Goal: Task Accomplishment & Management: Use online tool/utility

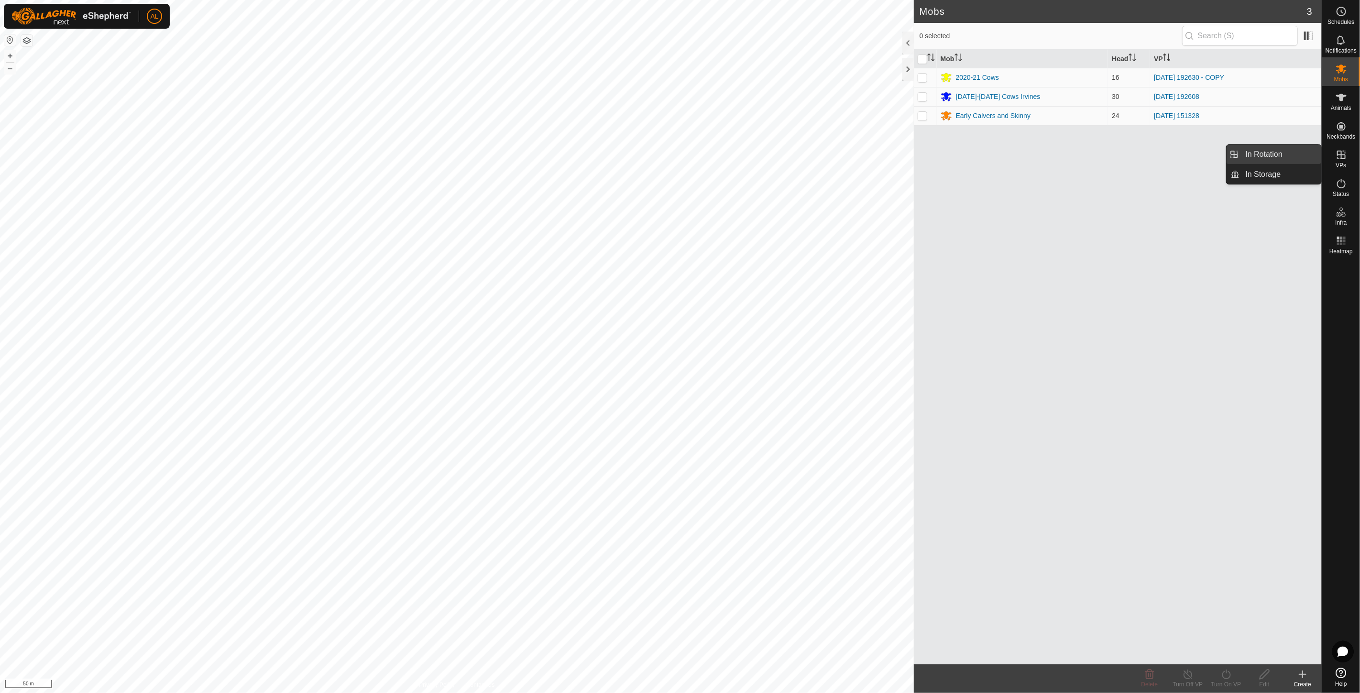
click at [1274, 155] on link "In Rotation" at bounding box center [1281, 154] width 82 height 19
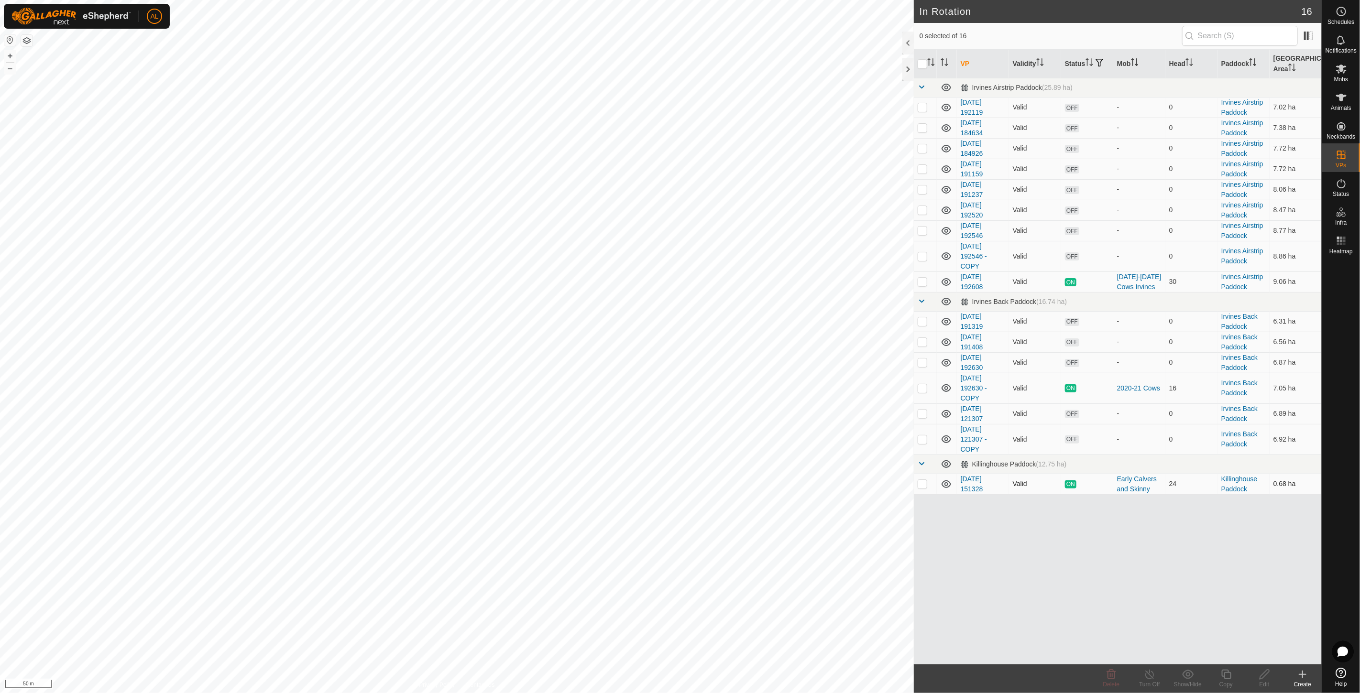
click at [922, 484] on p-checkbox at bounding box center [923, 484] width 10 height 8
checkbox input "true"
click at [1220, 678] on icon at bounding box center [1226, 674] width 12 height 11
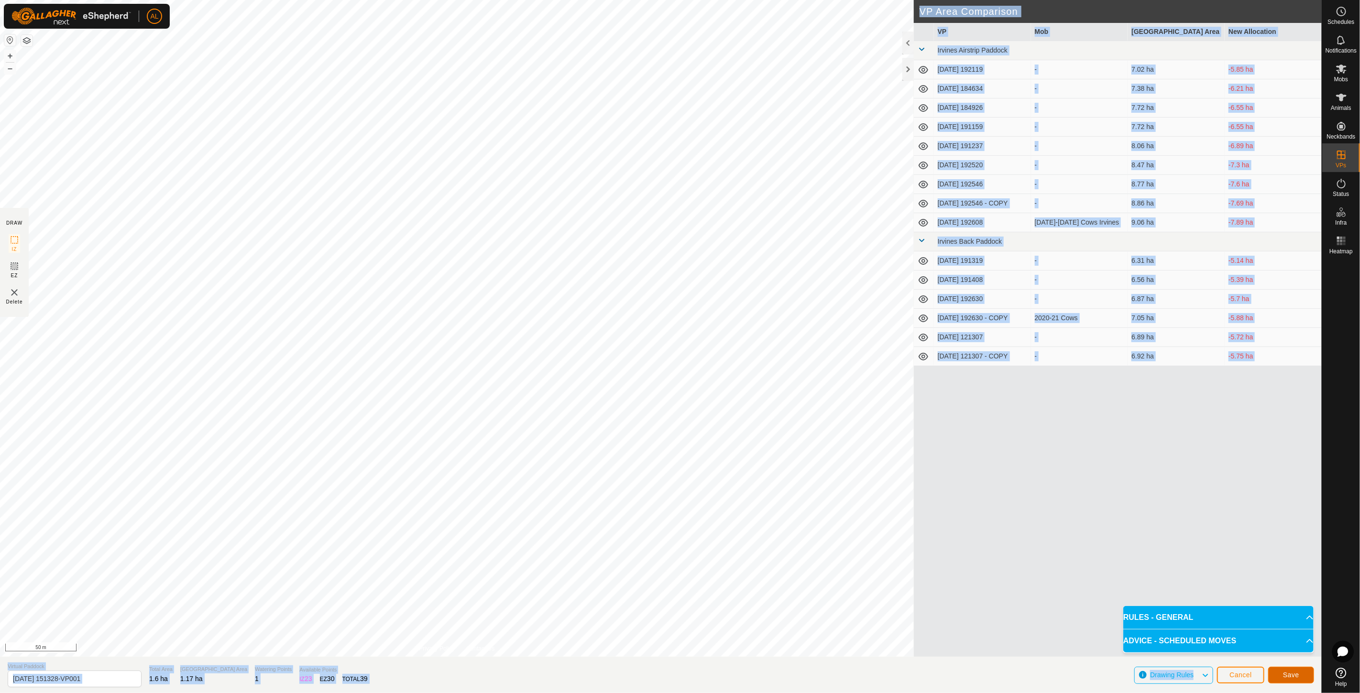
click at [1297, 675] on span "Save" at bounding box center [1291, 675] width 16 height 8
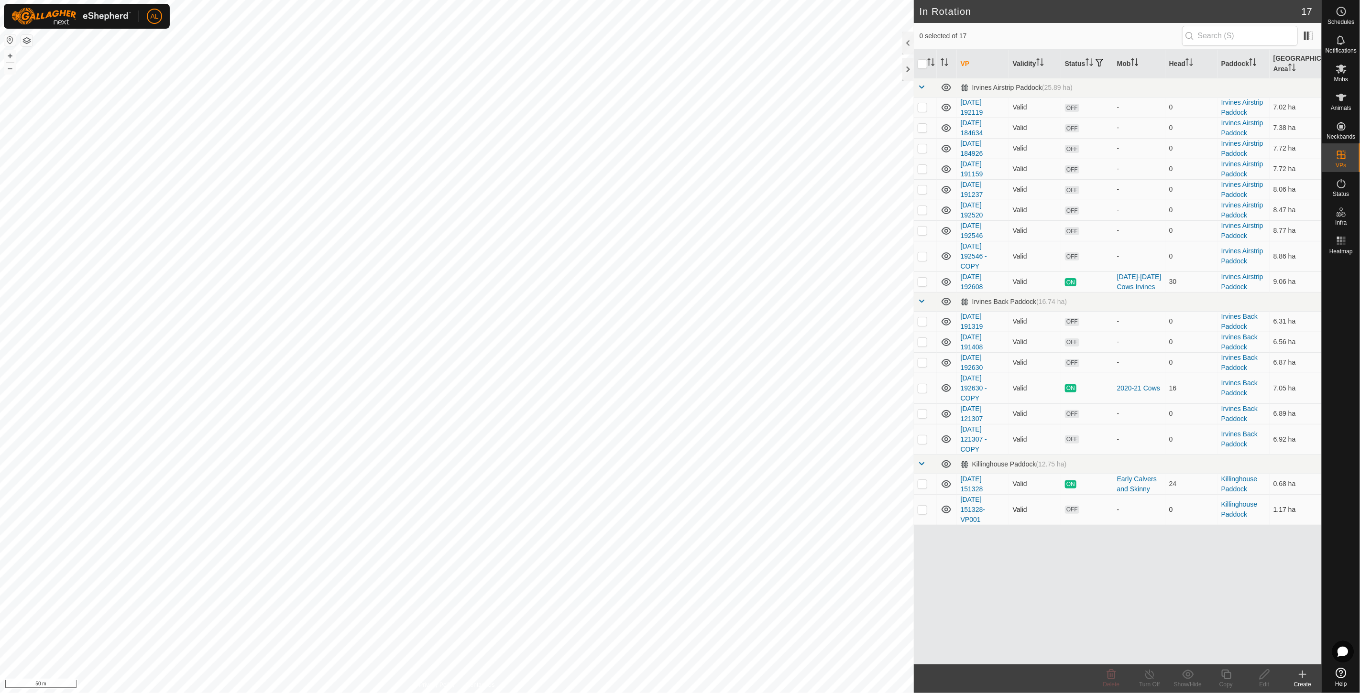
click at [925, 510] on p-checkbox at bounding box center [923, 510] width 10 height 8
click at [923, 510] on p-checkbox at bounding box center [923, 510] width 10 height 8
checkbox input "false"
click at [923, 386] on p-checkbox at bounding box center [923, 388] width 10 height 8
checkbox input "true"
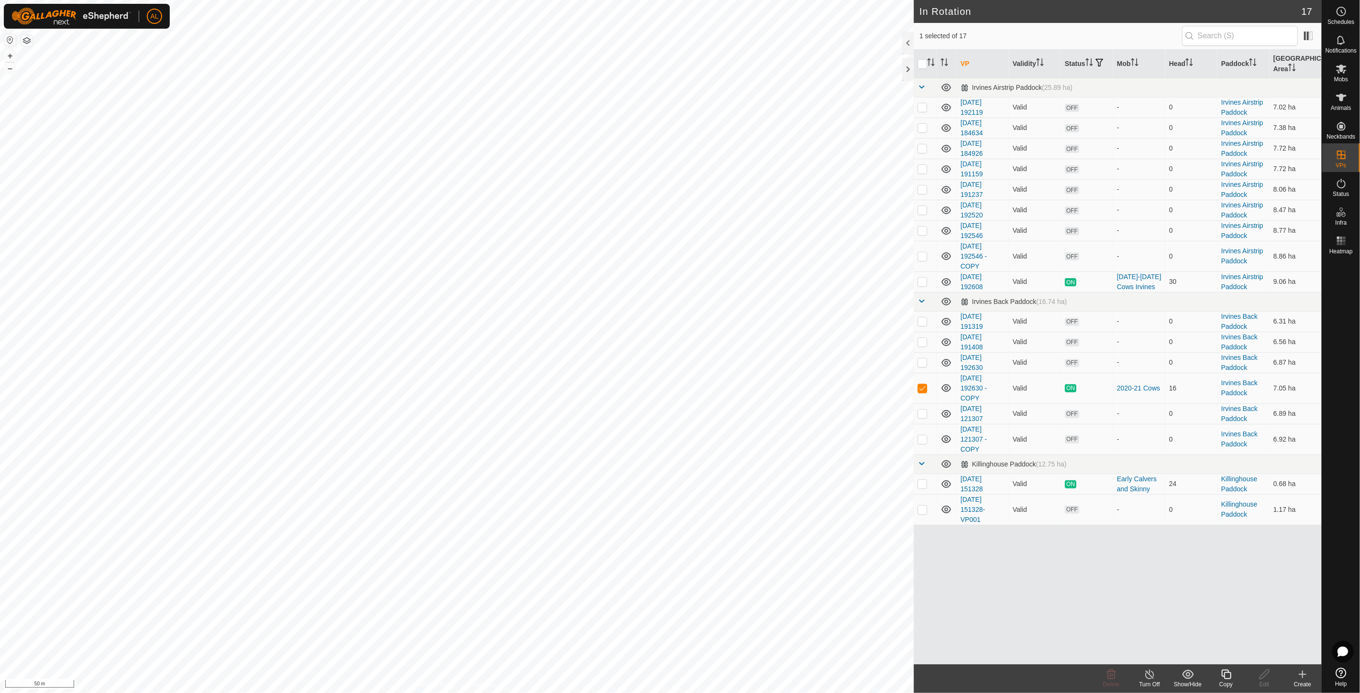
click at [1225, 670] on icon at bounding box center [1226, 674] width 12 height 11
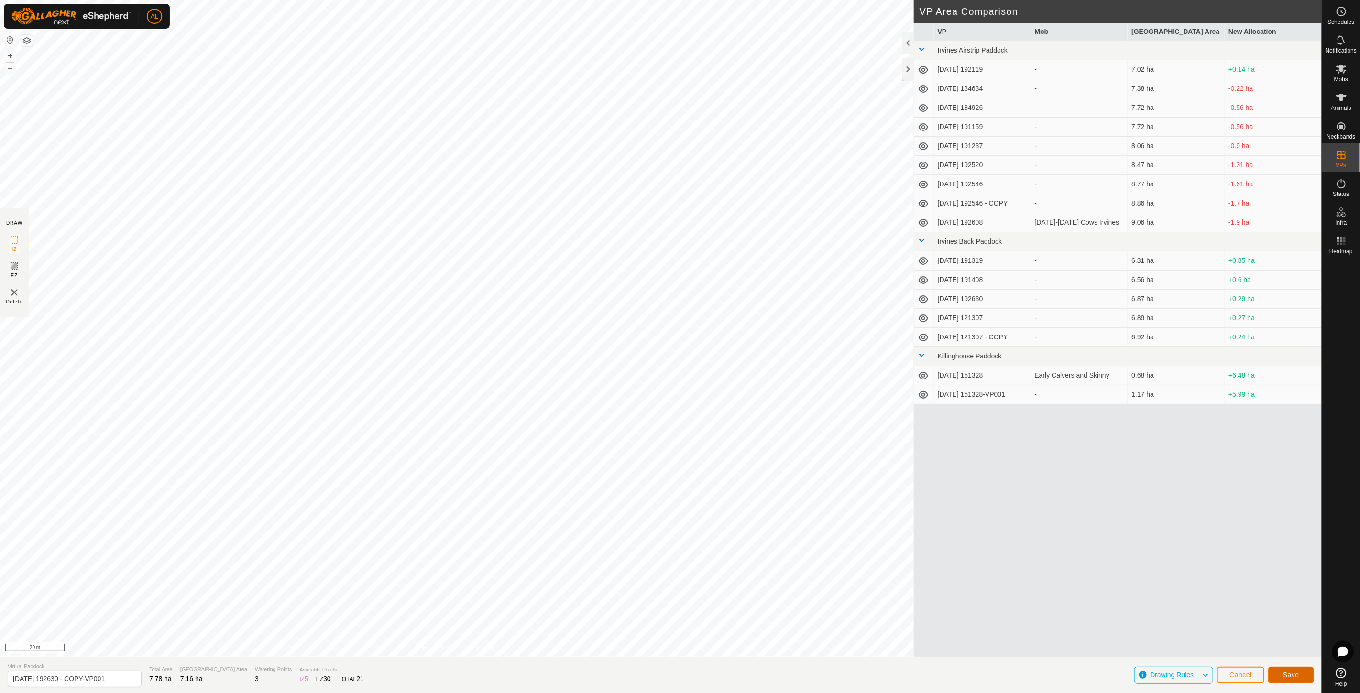
click at [1295, 672] on span "Save" at bounding box center [1291, 675] width 16 height 8
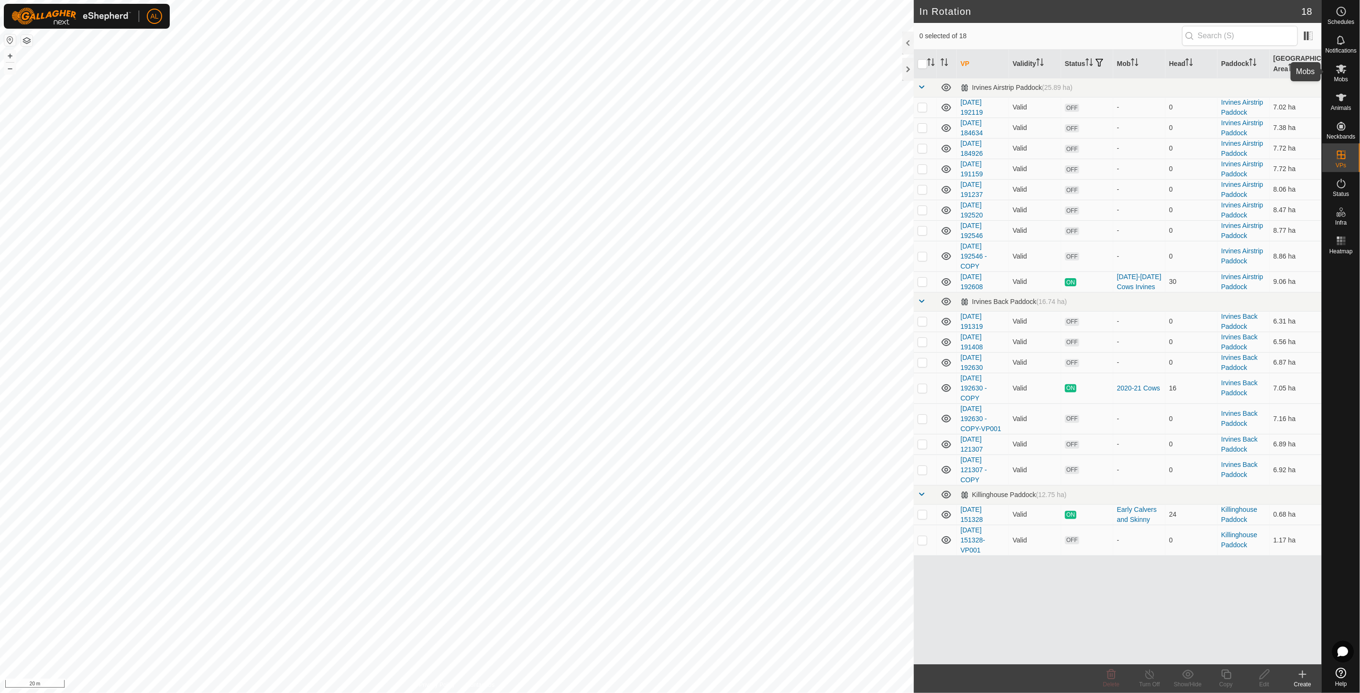
click at [1345, 68] on icon at bounding box center [1341, 68] width 11 height 11
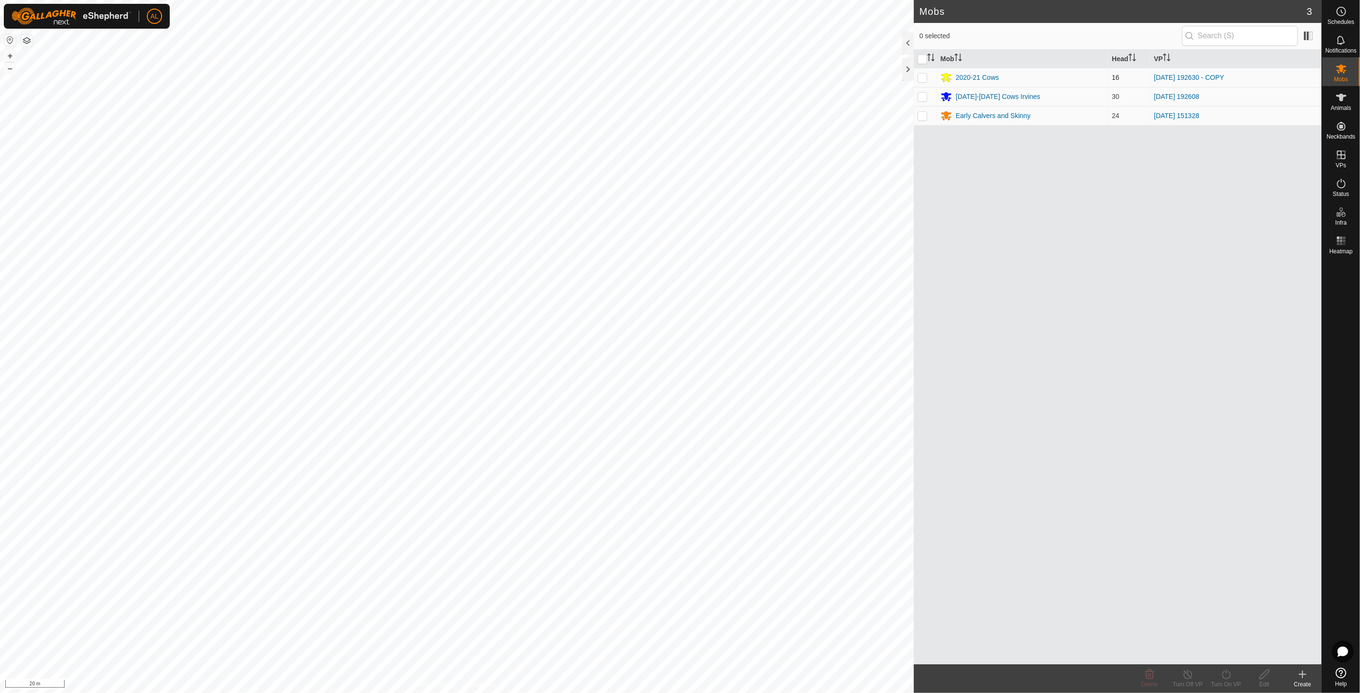
click at [920, 77] on p-checkbox at bounding box center [923, 78] width 10 height 8
checkbox input "true"
click at [1218, 671] on turn-on-svg-icon at bounding box center [1226, 674] width 38 height 11
click at [1241, 656] on link "Now" at bounding box center [1255, 653] width 95 height 19
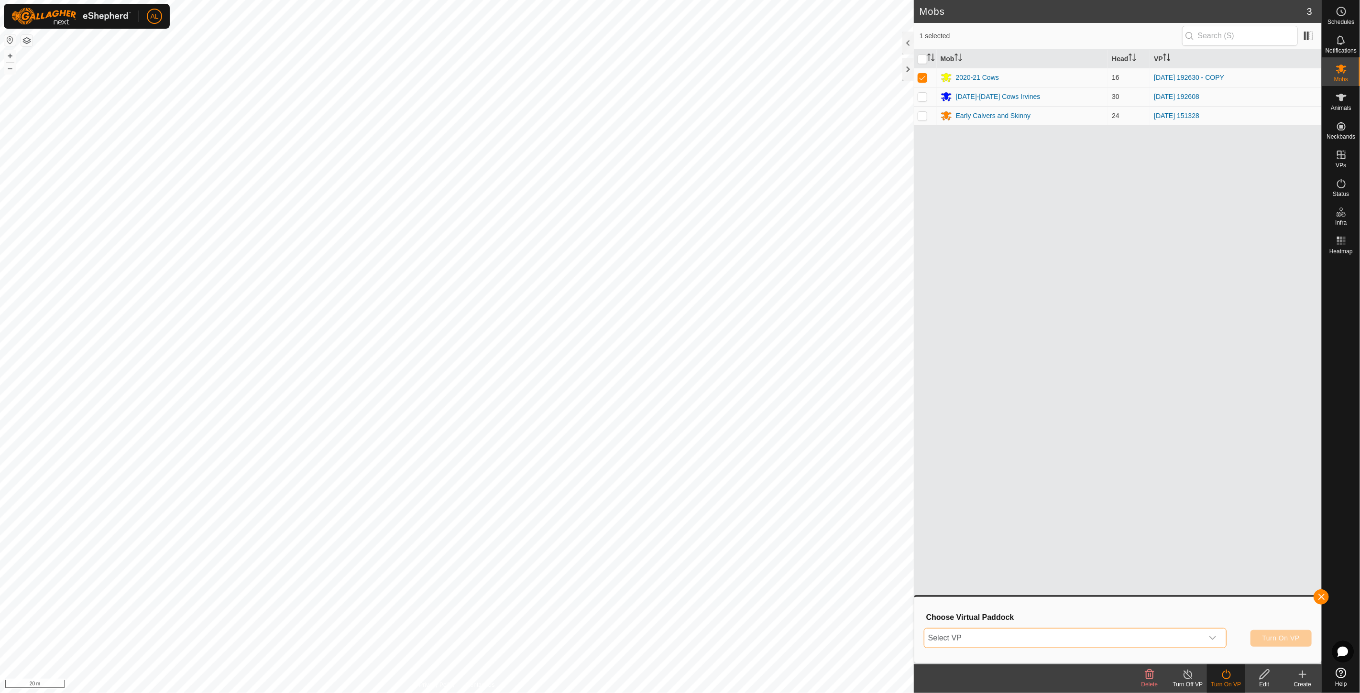
click at [1145, 638] on span "Select VP" at bounding box center [1063, 638] width 279 height 19
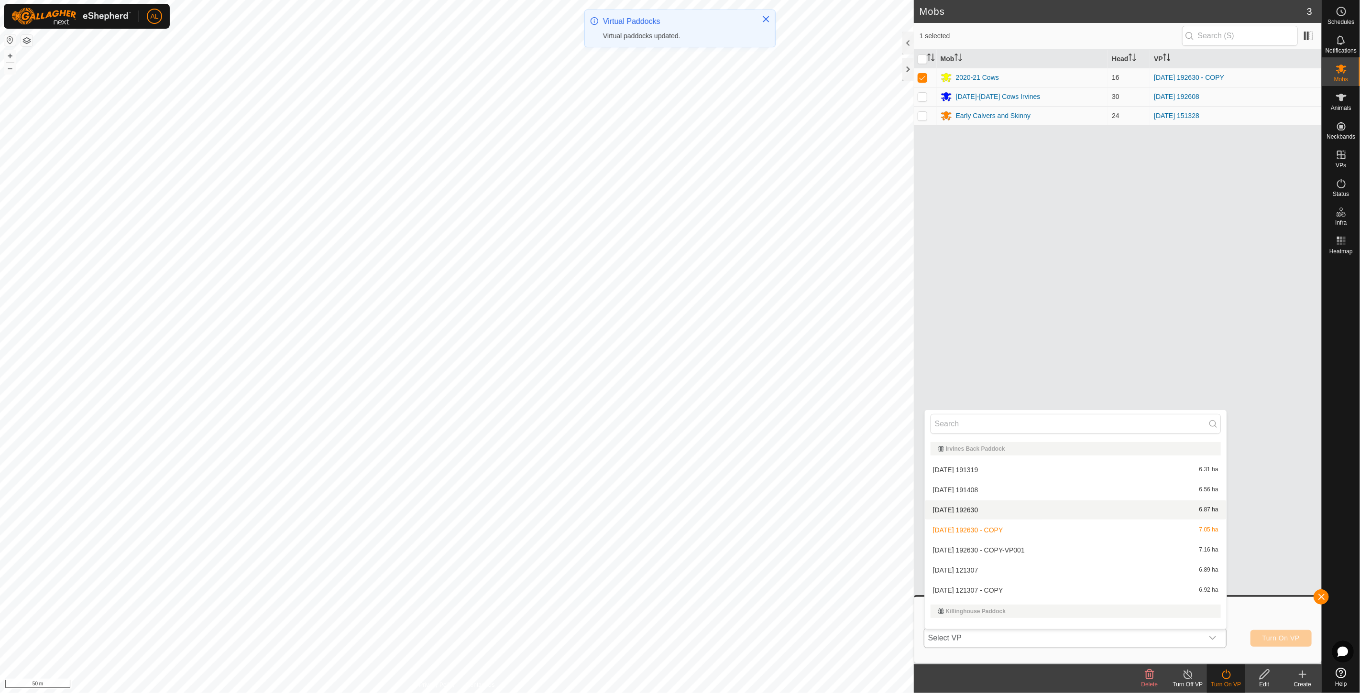
scroll to position [182, 0]
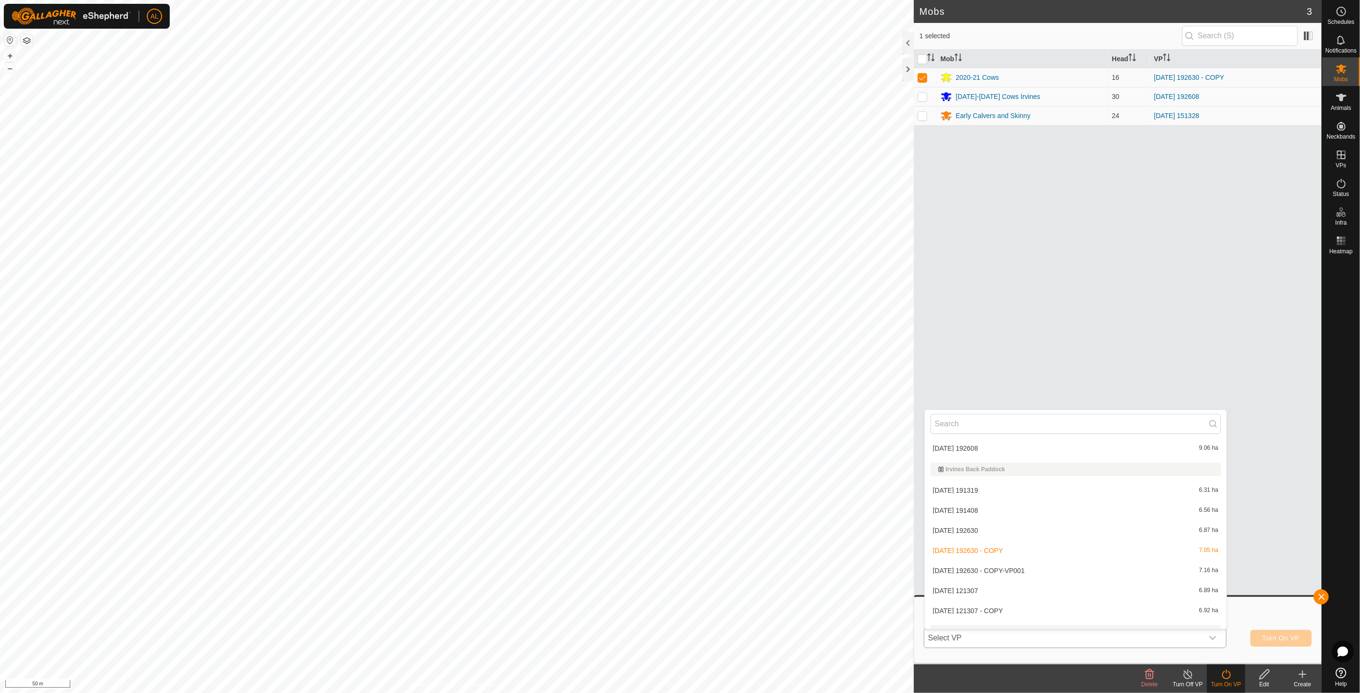
click at [1007, 570] on li "[DATE] 192630 - COPY-VP001 7.16 ha" at bounding box center [1076, 570] width 302 height 19
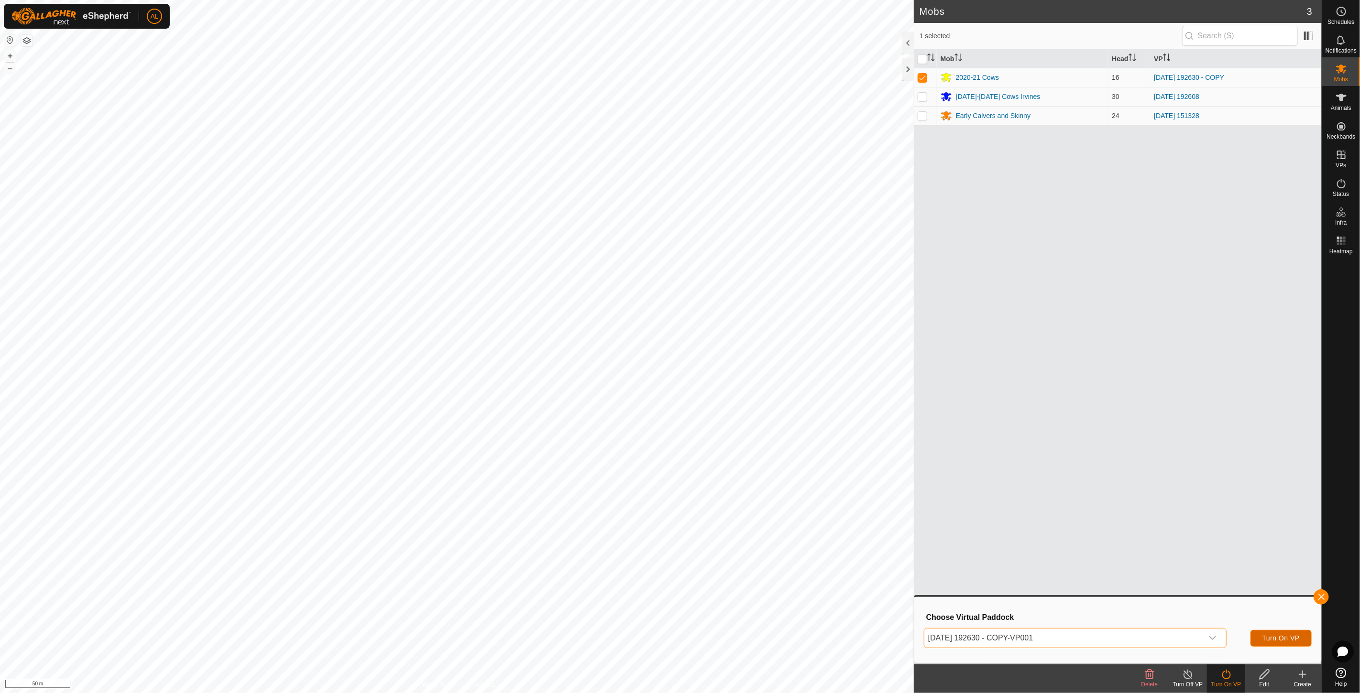
click at [1285, 640] on span "Turn On VP" at bounding box center [1281, 639] width 37 height 8
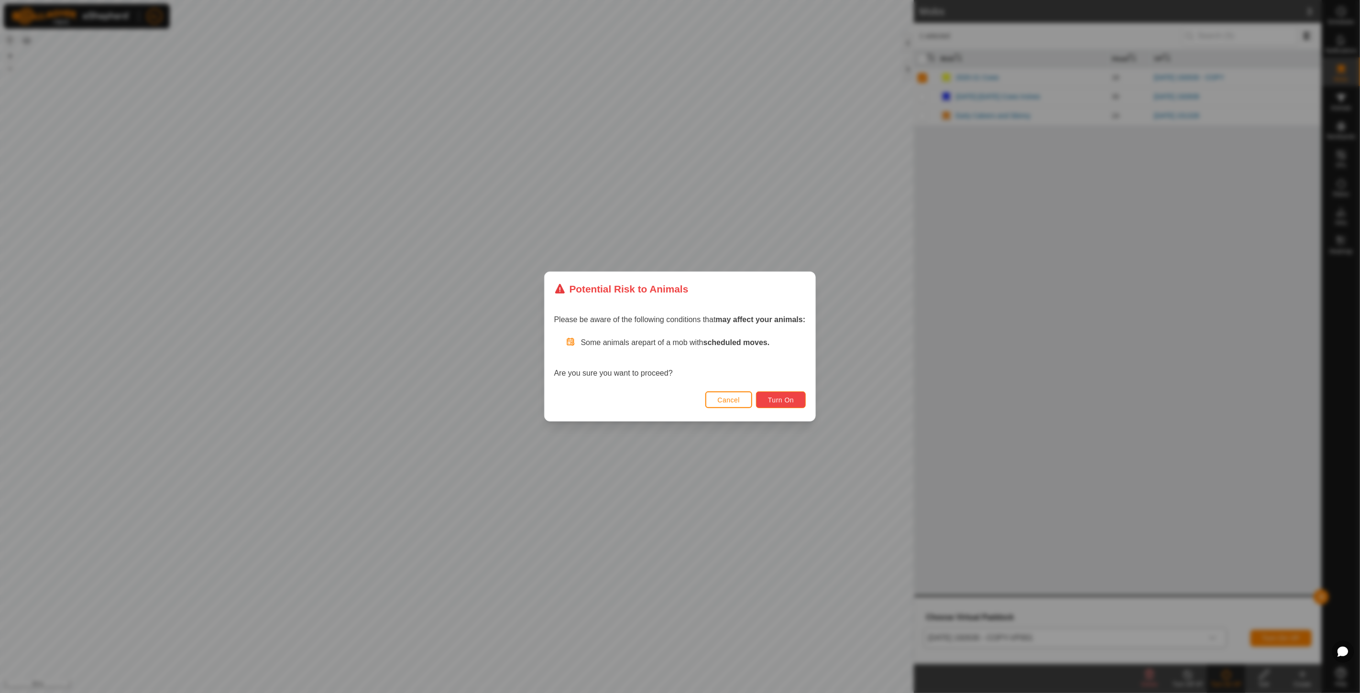
click at [789, 394] on button "Turn On" at bounding box center [781, 400] width 50 height 17
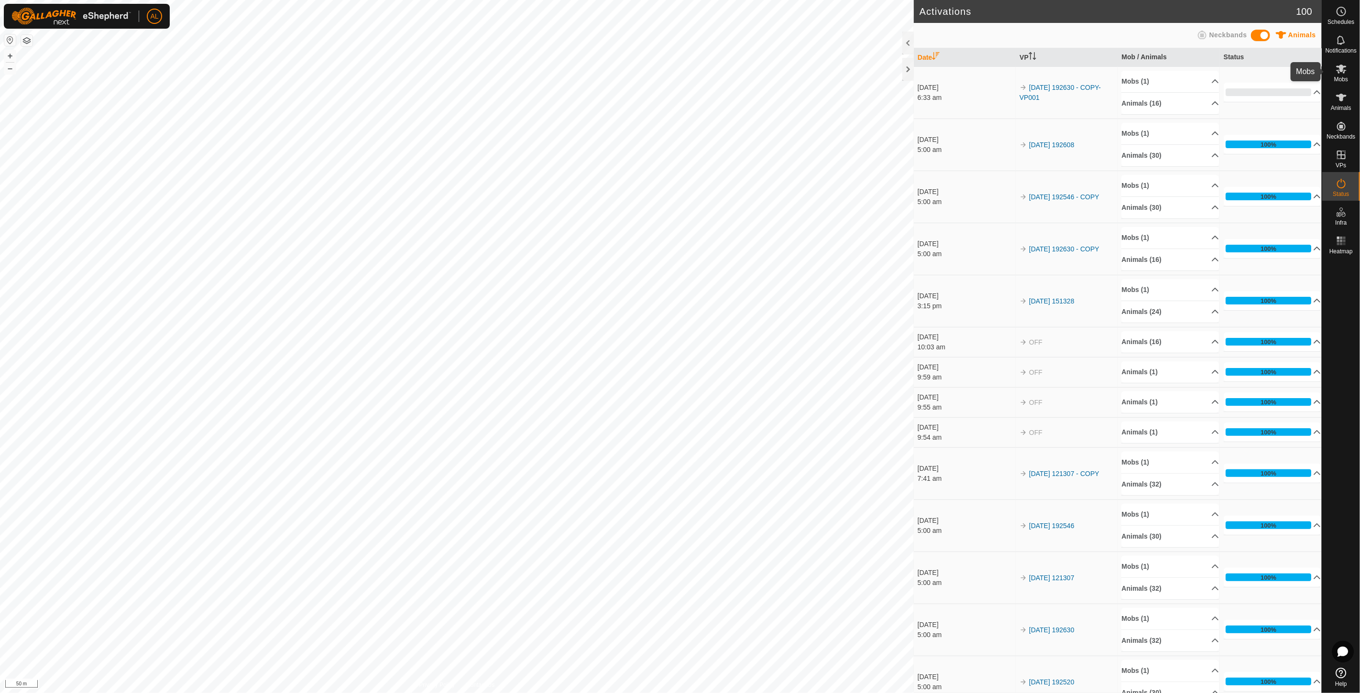
click at [1341, 67] on icon at bounding box center [1341, 69] width 11 height 9
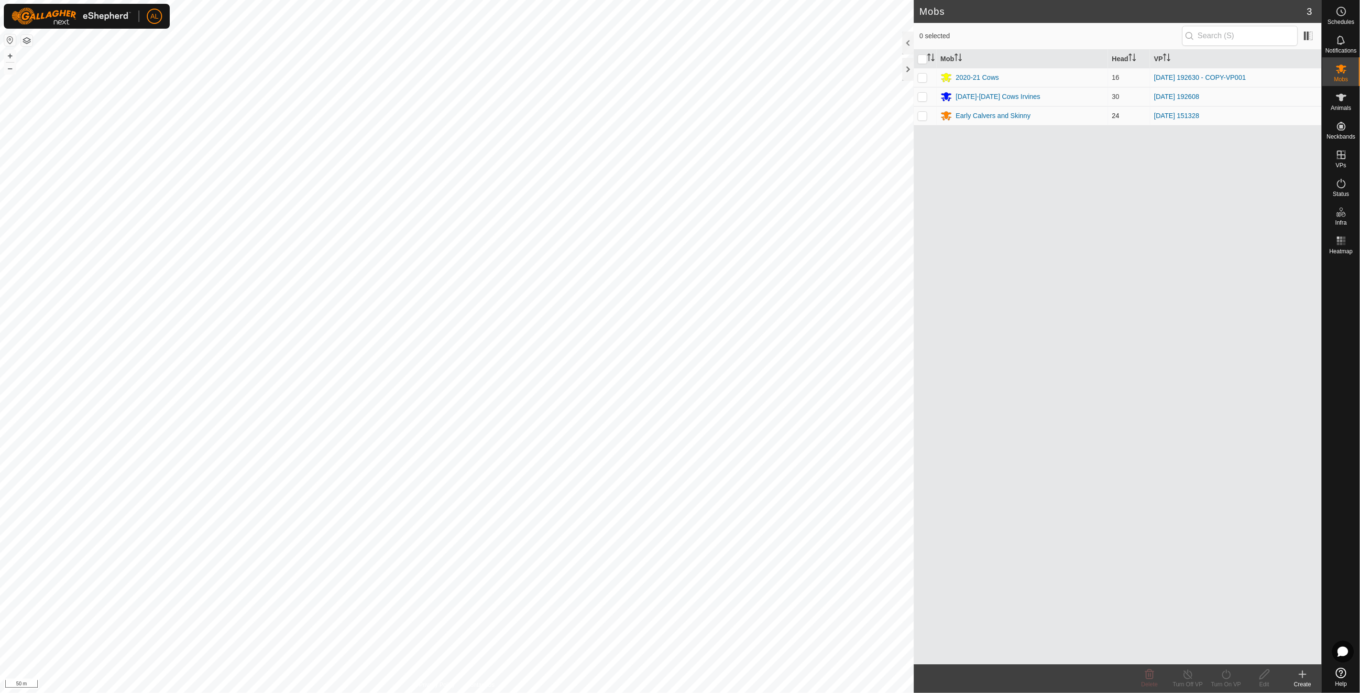
click at [916, 116] on td at bounding box center [925, 115] width 23 height 19
checkbox input "true"
click at [1230, 681] on div "Turn On VP" at bounding box center [1226, 685] width 38 height 9
click at [1023, 359] on div "Mobs 3 1 selected Mob Head VP 2020-21 Cows 16 [DATE] 192630 - COPY-VP001 [DATE]…" at bounding box center [661, 346] width 1322 height 693
click at [1231, 680] on icon at bounding box center [1226, 674] width 12 height 11
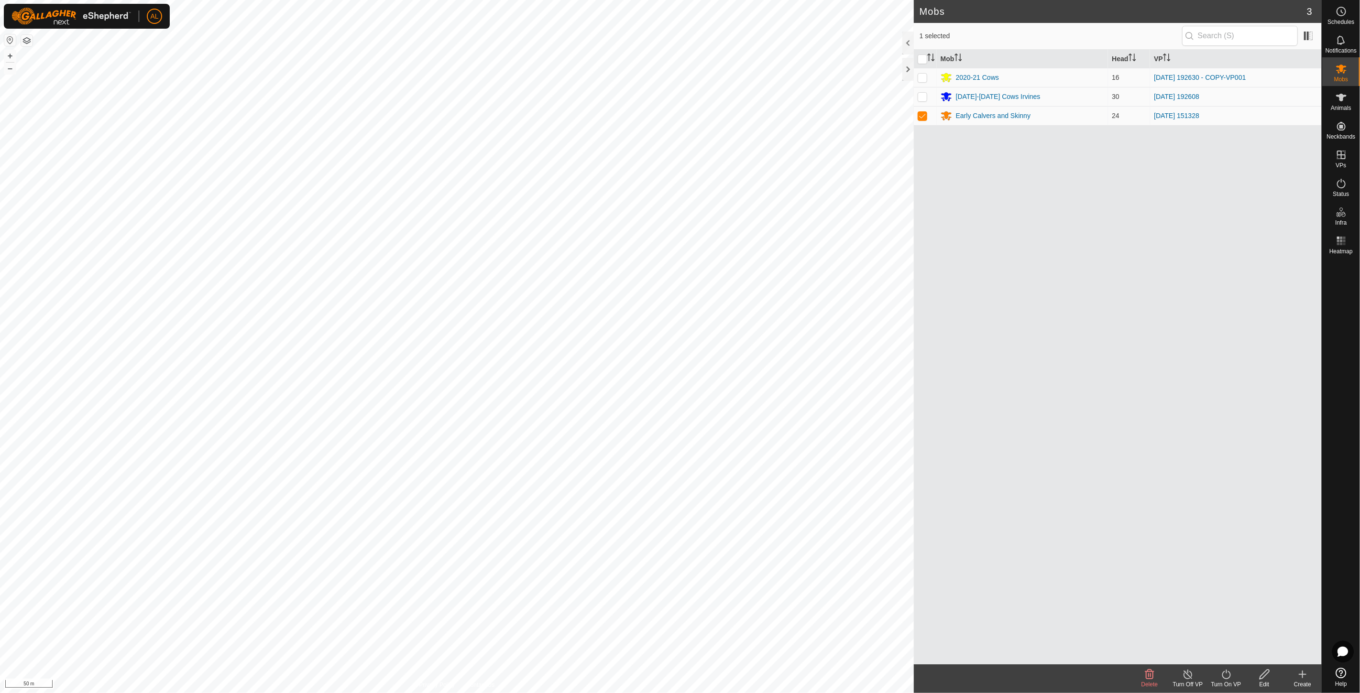
click at [1231, 681] on div "Turn On VP" at bounding box center [1226, 685] width 38 height 9
click at [1242, 654] on link "Now" at bounding box center [1255, 653] width 95 height 19
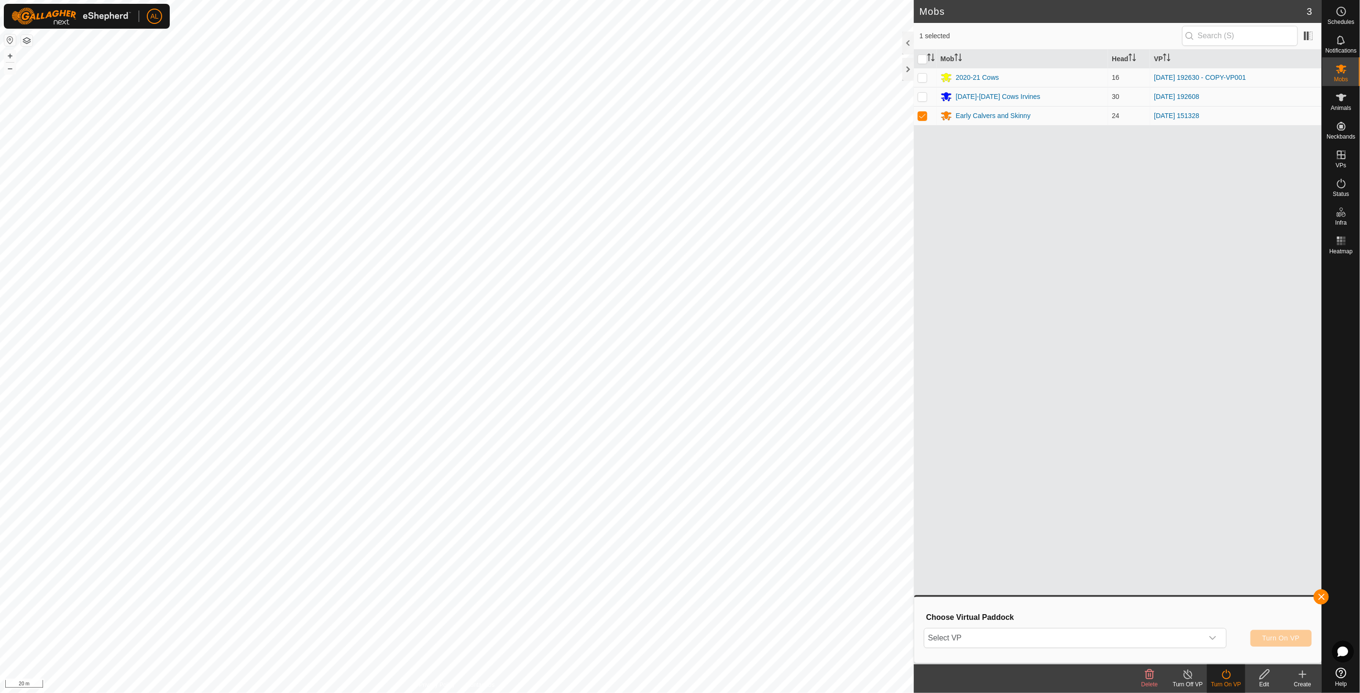
click at [1112, 649] on div "Select VP Turn On VP" at bounding box center [1118, 638] width 388 height 23
click at [1100, 641] on span "Select VP" at bounding box center [1063, 638] width 279 height 19
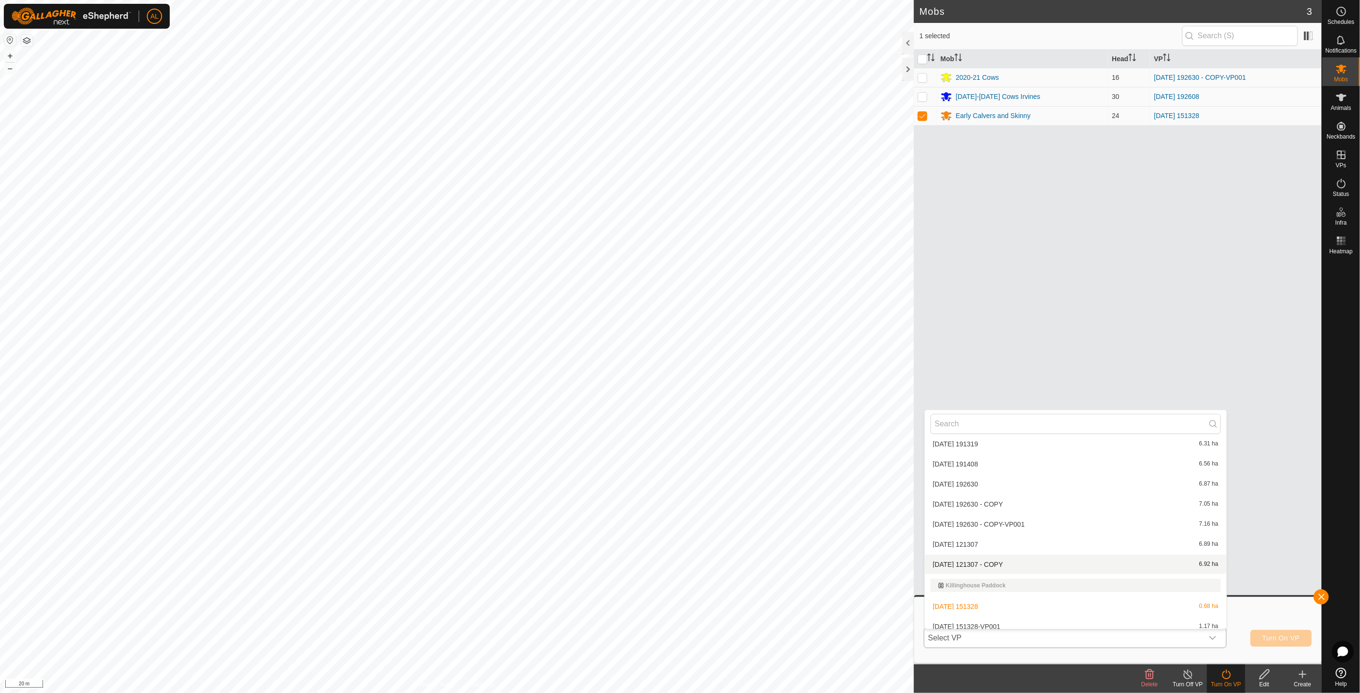
scroll to position [235, 0]
click at [1019, 619] on li "[DATE] 151328-VP001 1.17 ha" at bounding box center [1076, 620] width 302 height 19
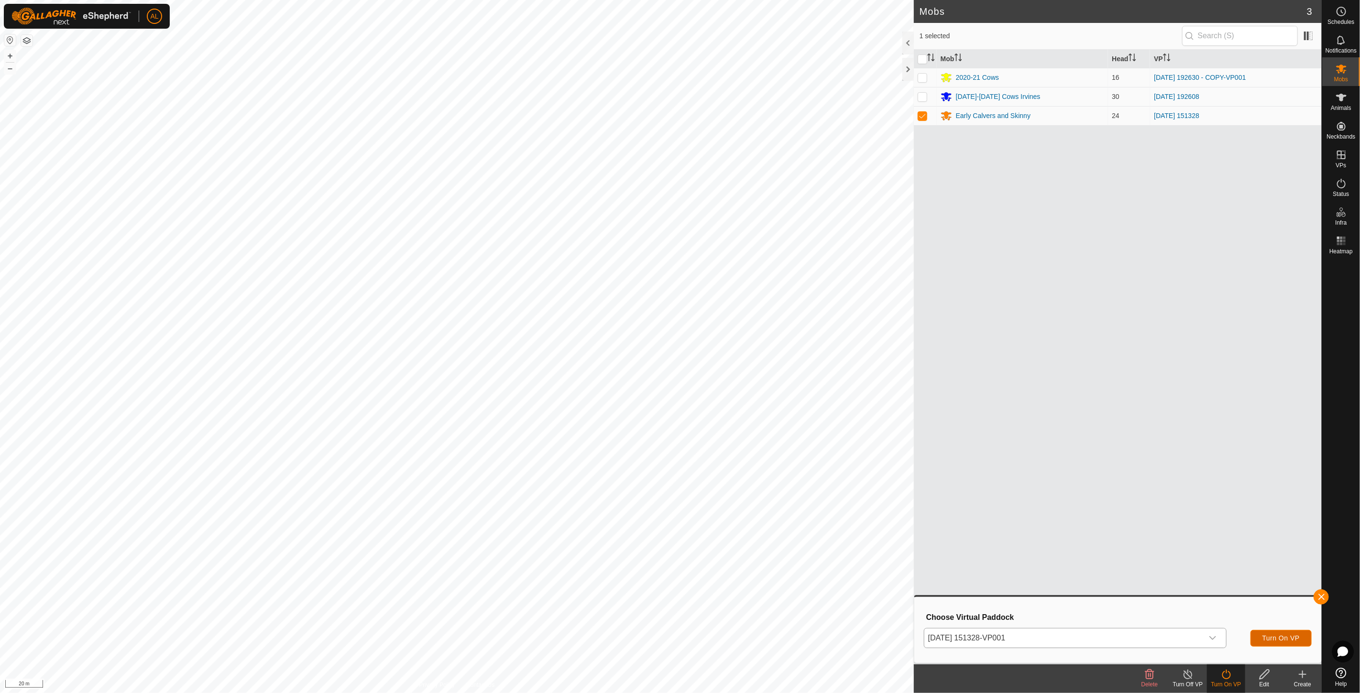
click at [1302, 641] on button "Turn On VP" at bounding box center [1281, 638] width 61 height 17
